Goal: Task Accomplishment & Management: Manage account settings

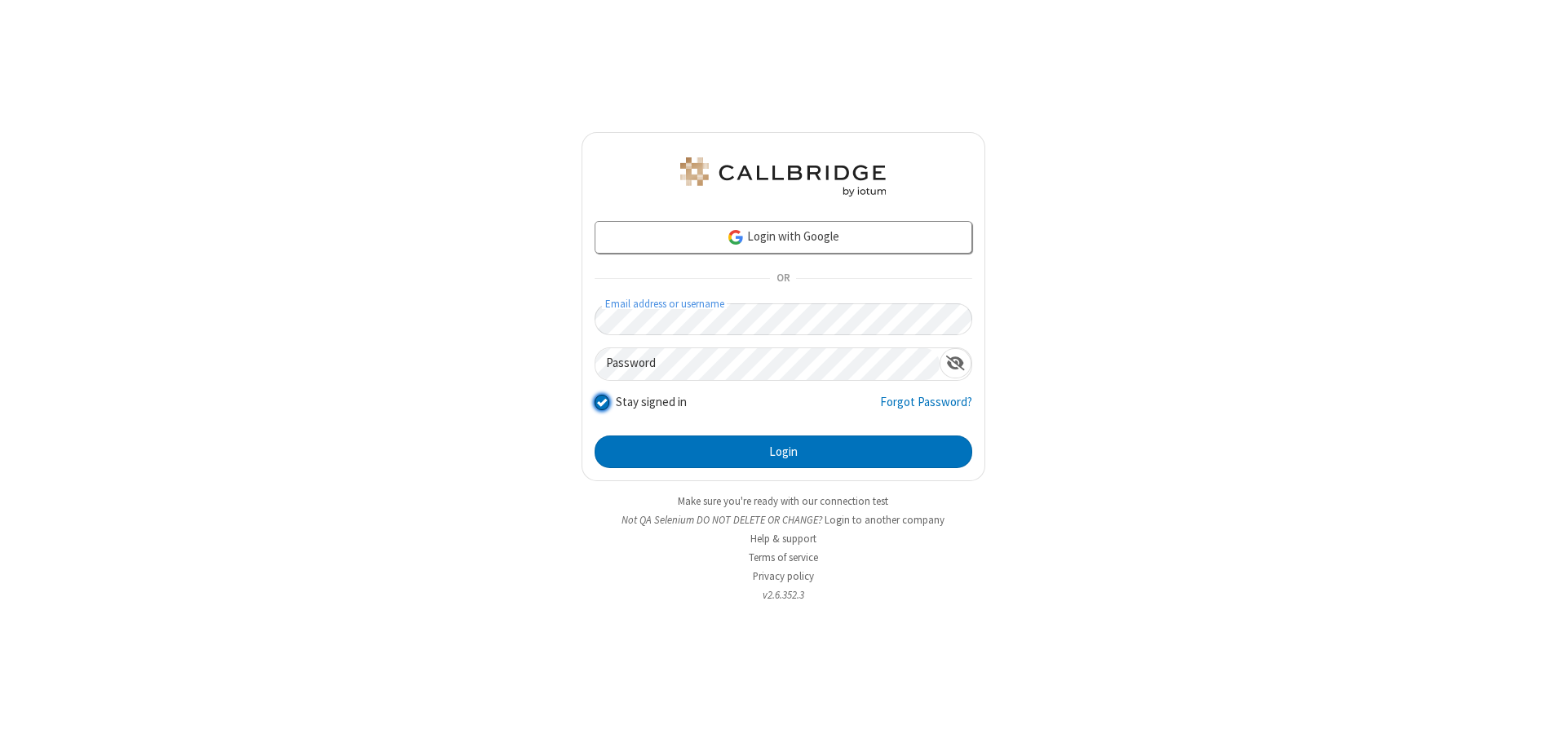
click at [601, 401] on input "Stay signed in" at bounding box center [603, 401] width 16 height 17
checkbox input "false"
click at [783, 452] on button "Login" at bounding box center [784, 452] width 378 height 33
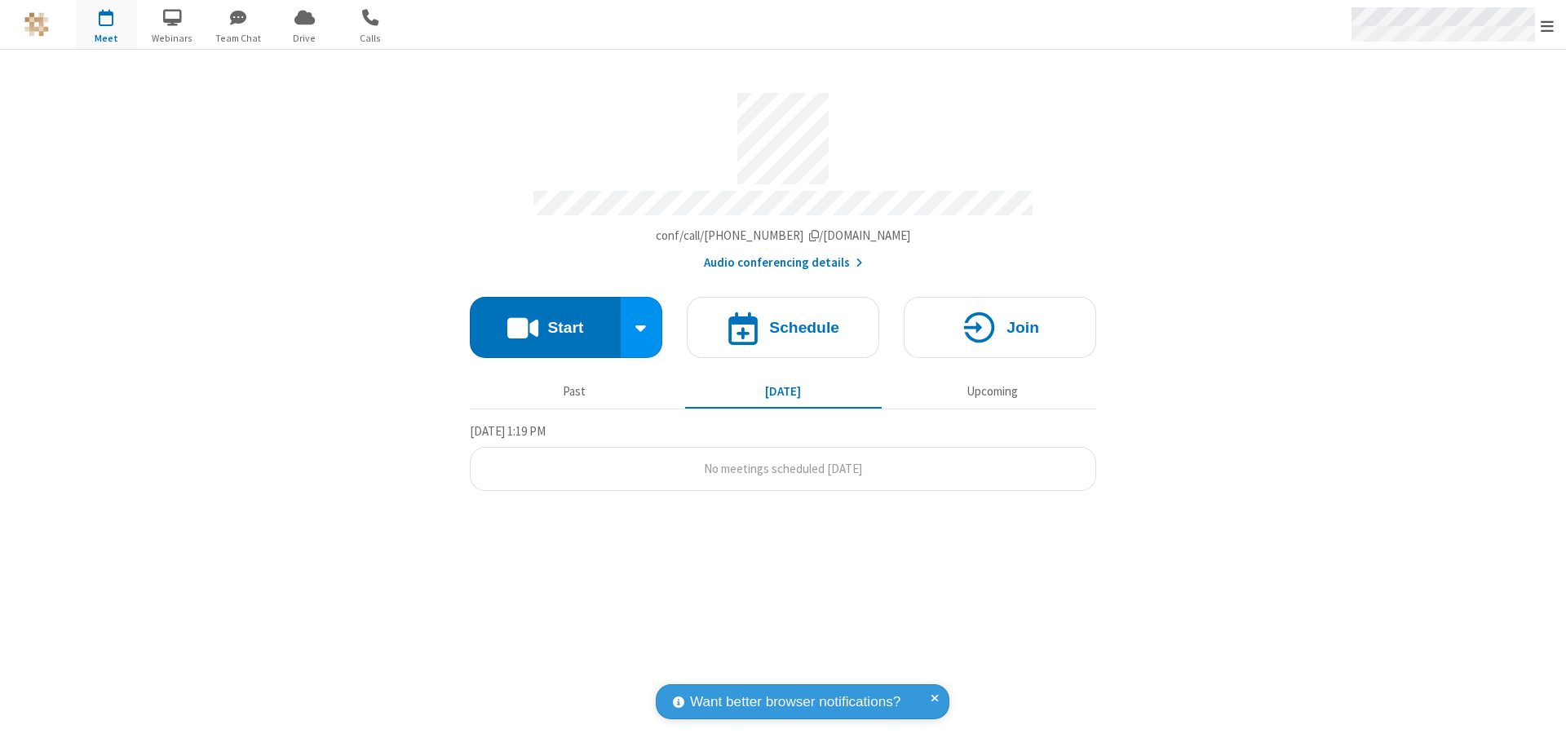
click at [1548, 24] on span "Open menu" at bounding box center [1547, 26] width 13 height 16
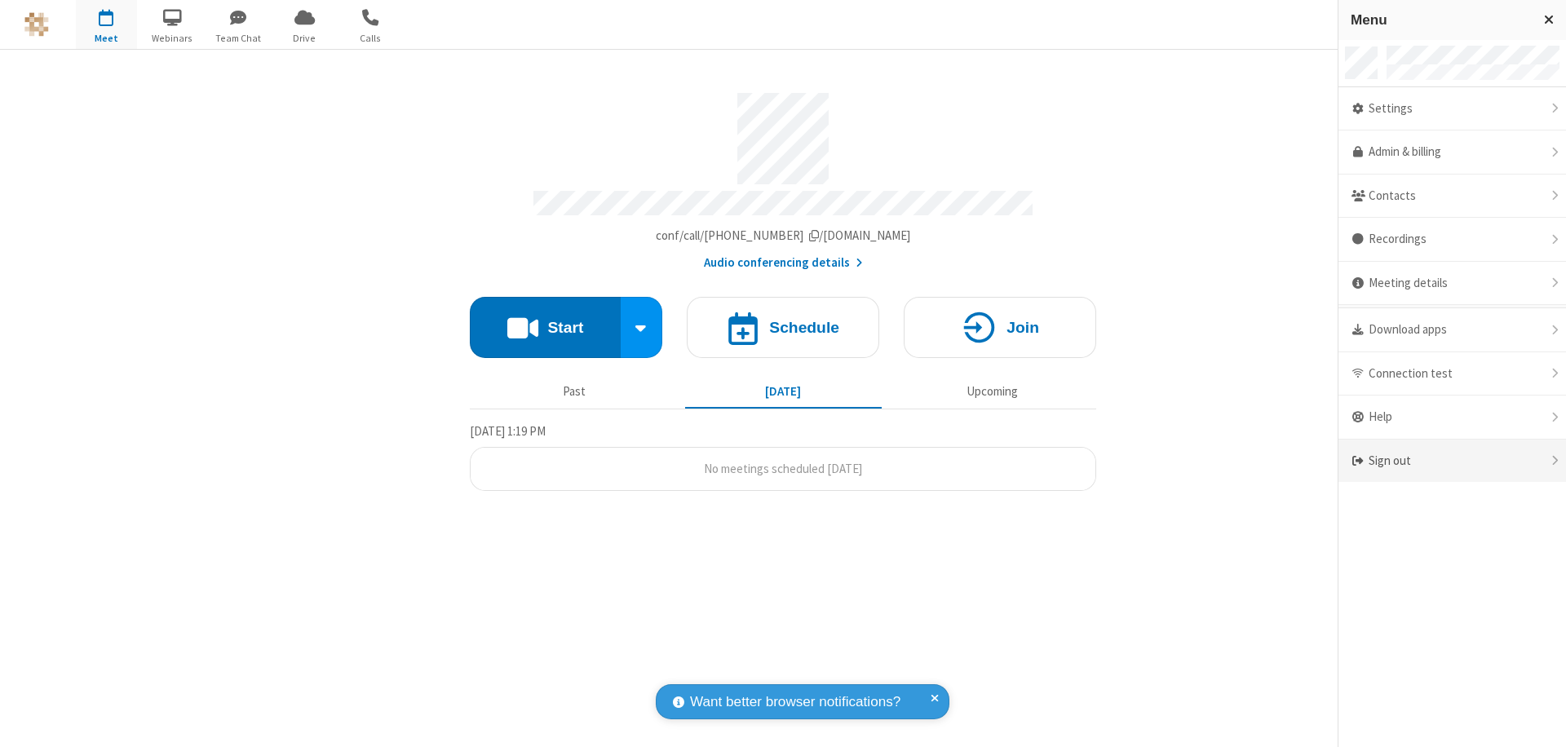
click at [1452, 461] on div "Sign out" at bounding box center [1453, 461] width 228 height 43
